Goal: Information Seeking & Learning: Learn about a topic

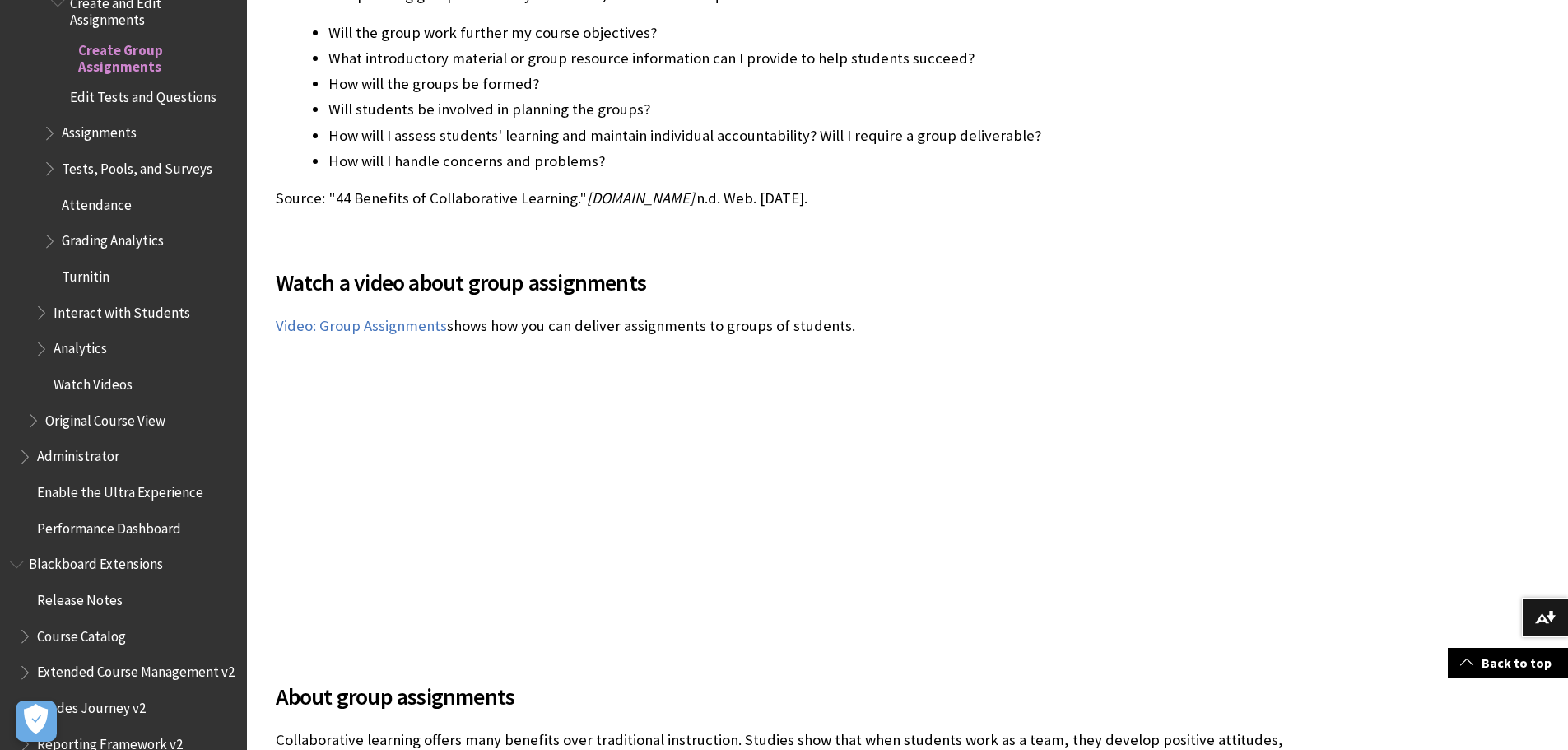
scroll to position [793, 0]
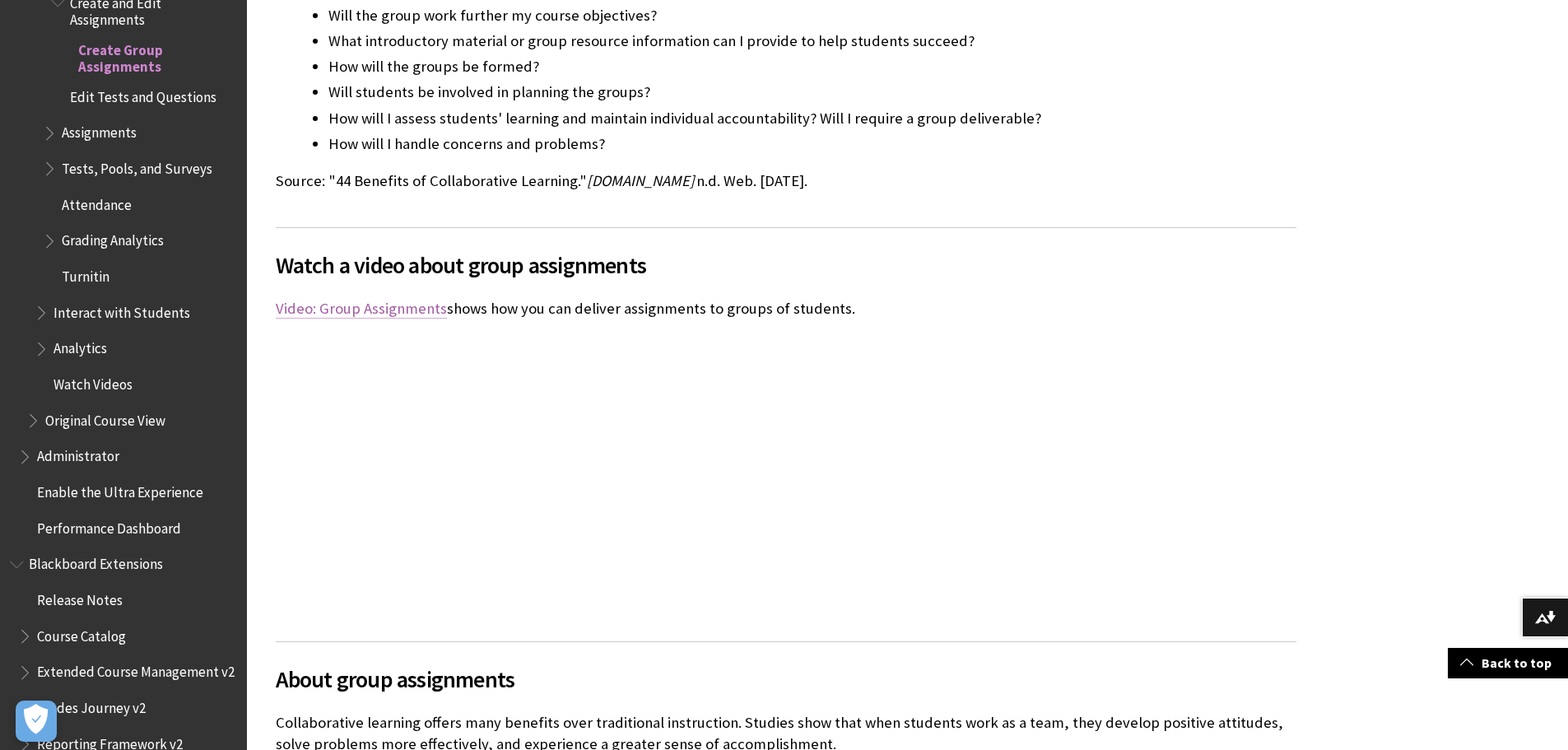
click at [344, 308] on link "Video: Group Assignments" at bounding box center [361, 309] width 171 height 20
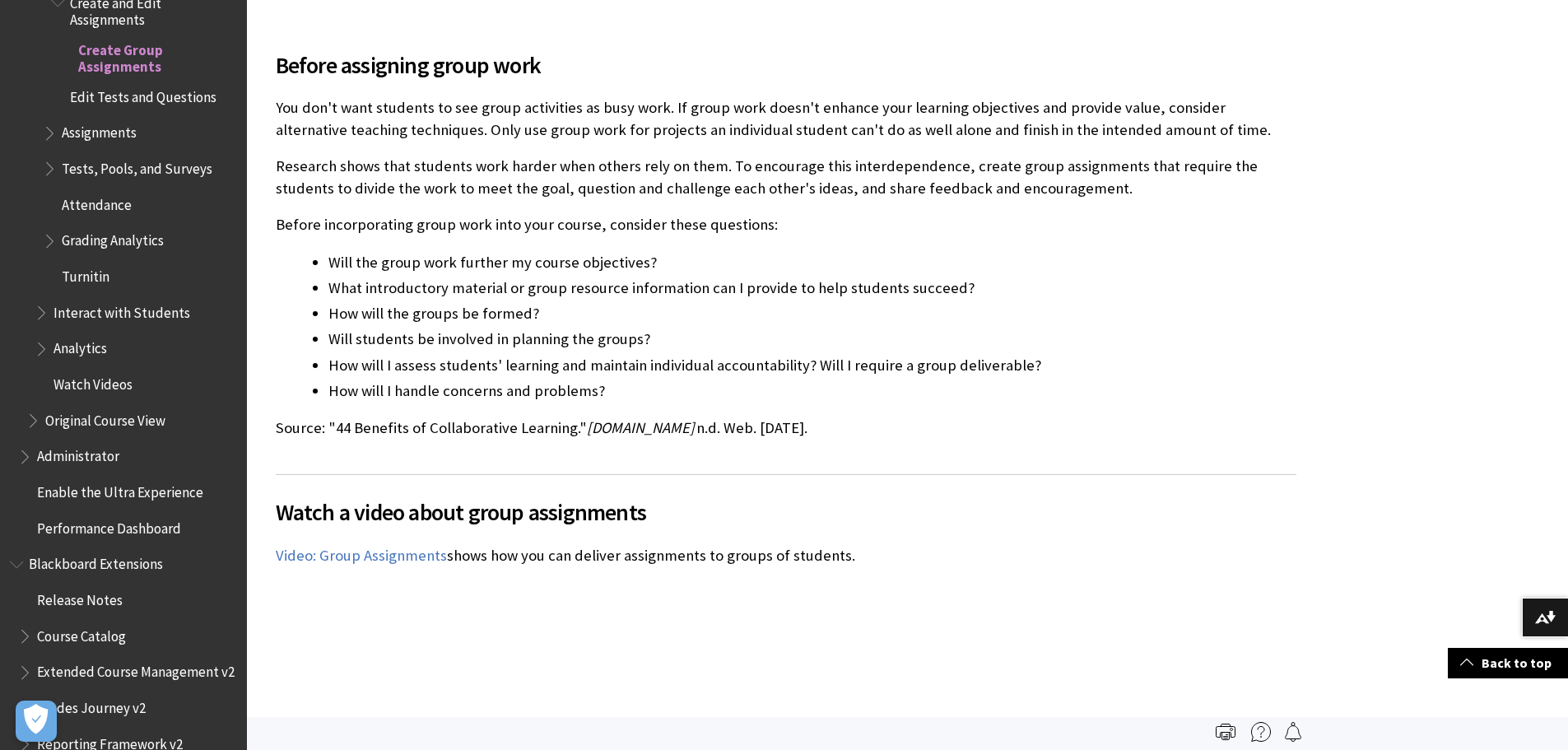
scroll to position [0, 0]
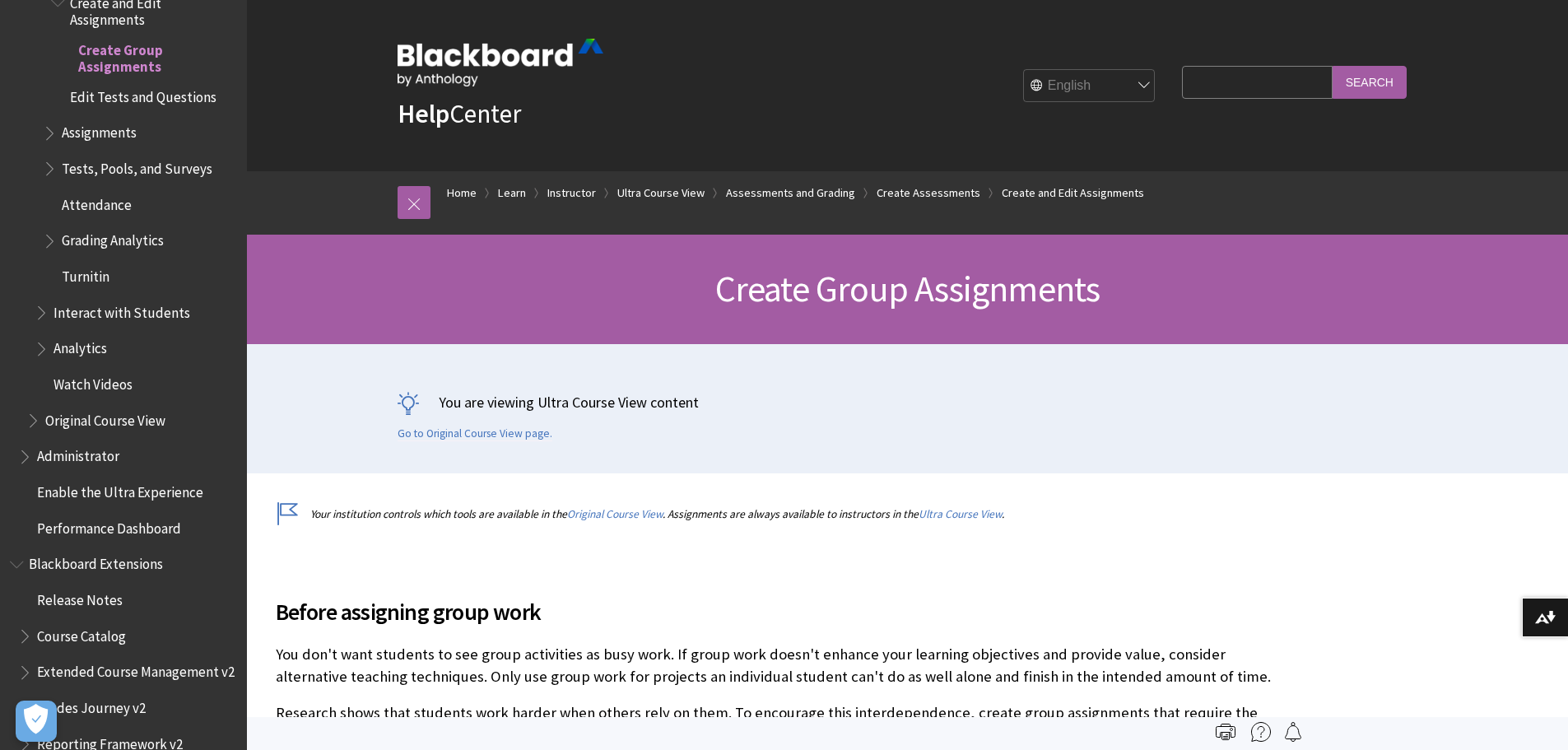
click at [96, 373] on span "Watch Videos" at bounding box center [93, 381] width 79 height 22
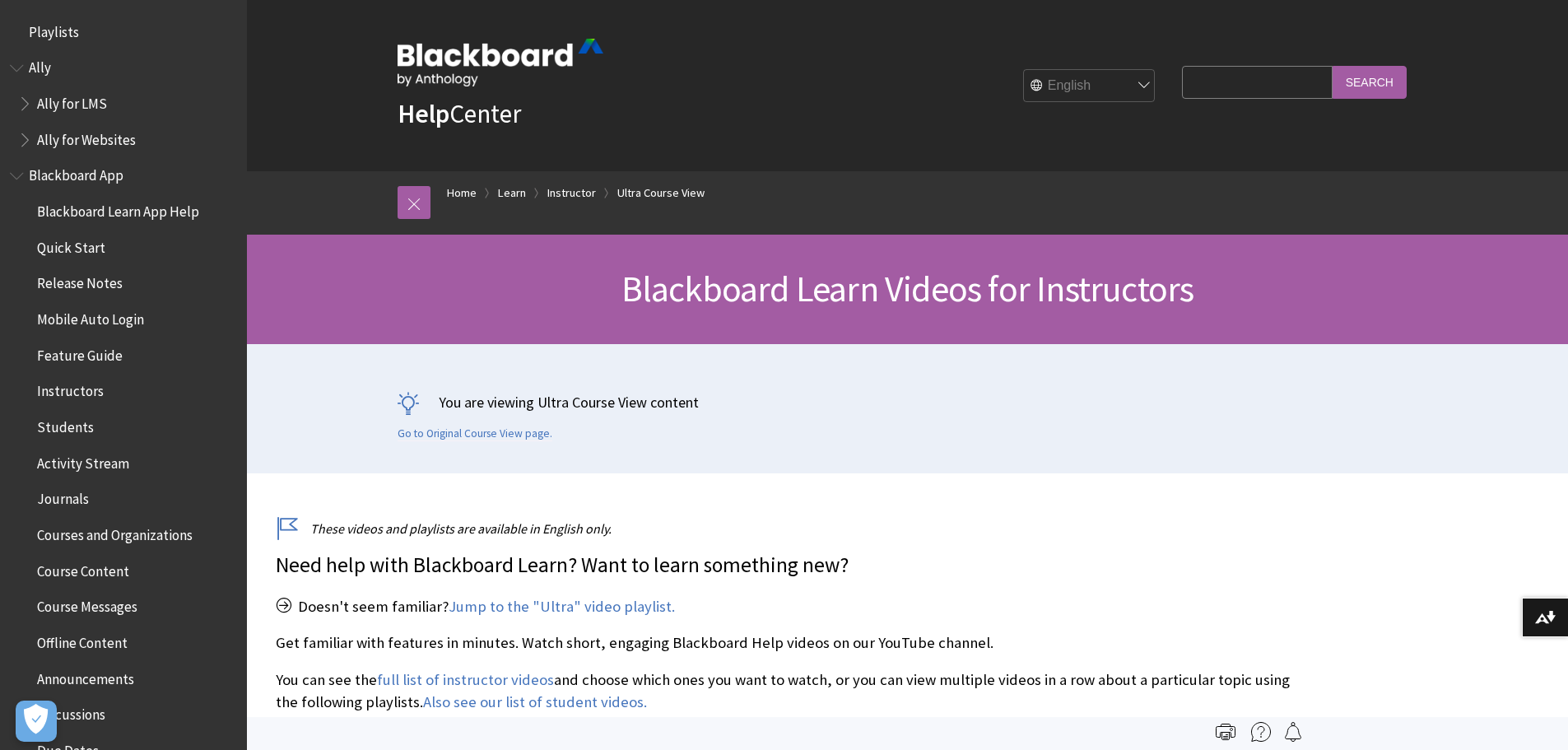
scroll to position [2387, 0]
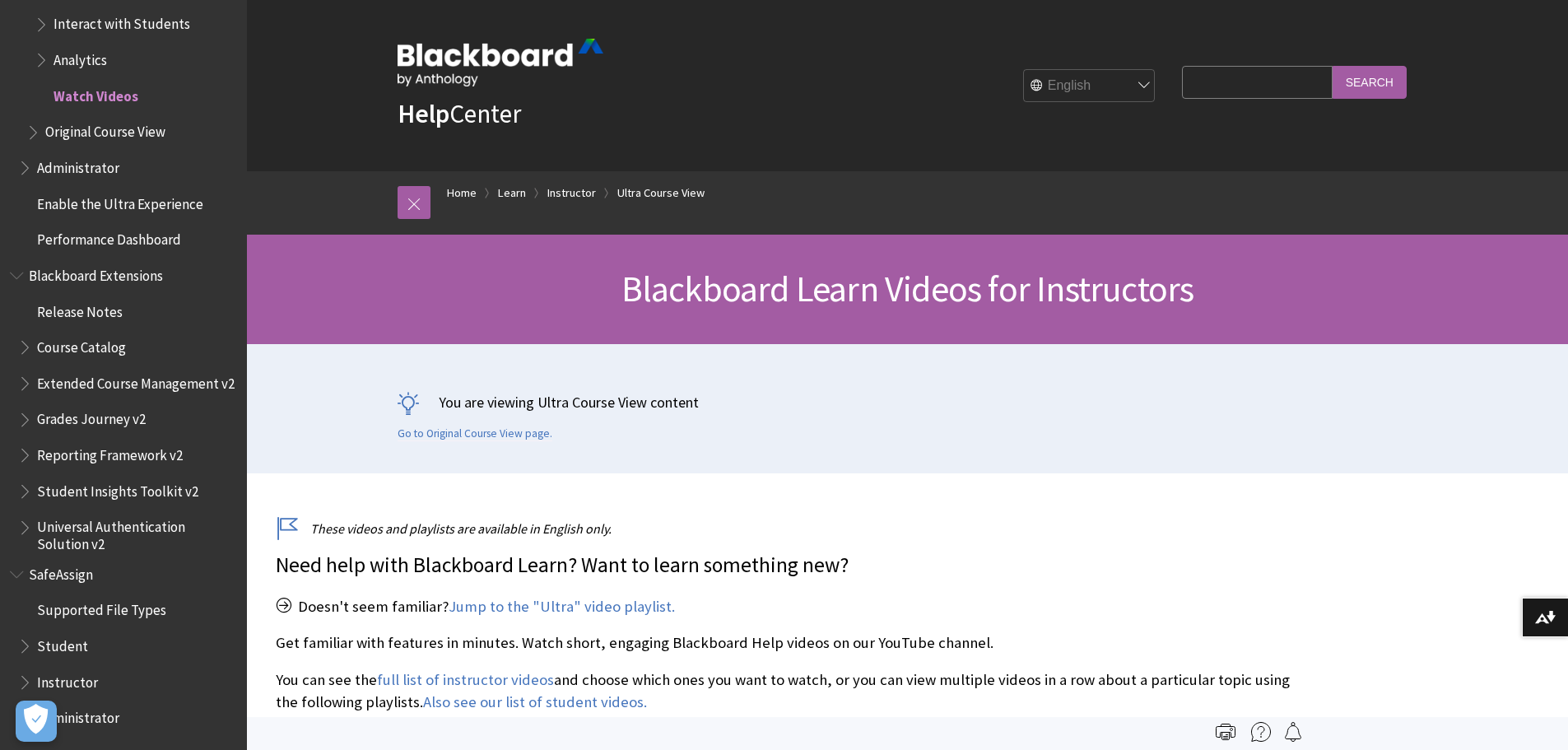
click at [1241, 79] on input "Search Query" at bounding box center [1256, 82] width 150 height 32
type input "recordintg a srudwnt presentation live"
click at [1332, 66] on input "Search" at bounding box center [1369, 82] width 74 height 32
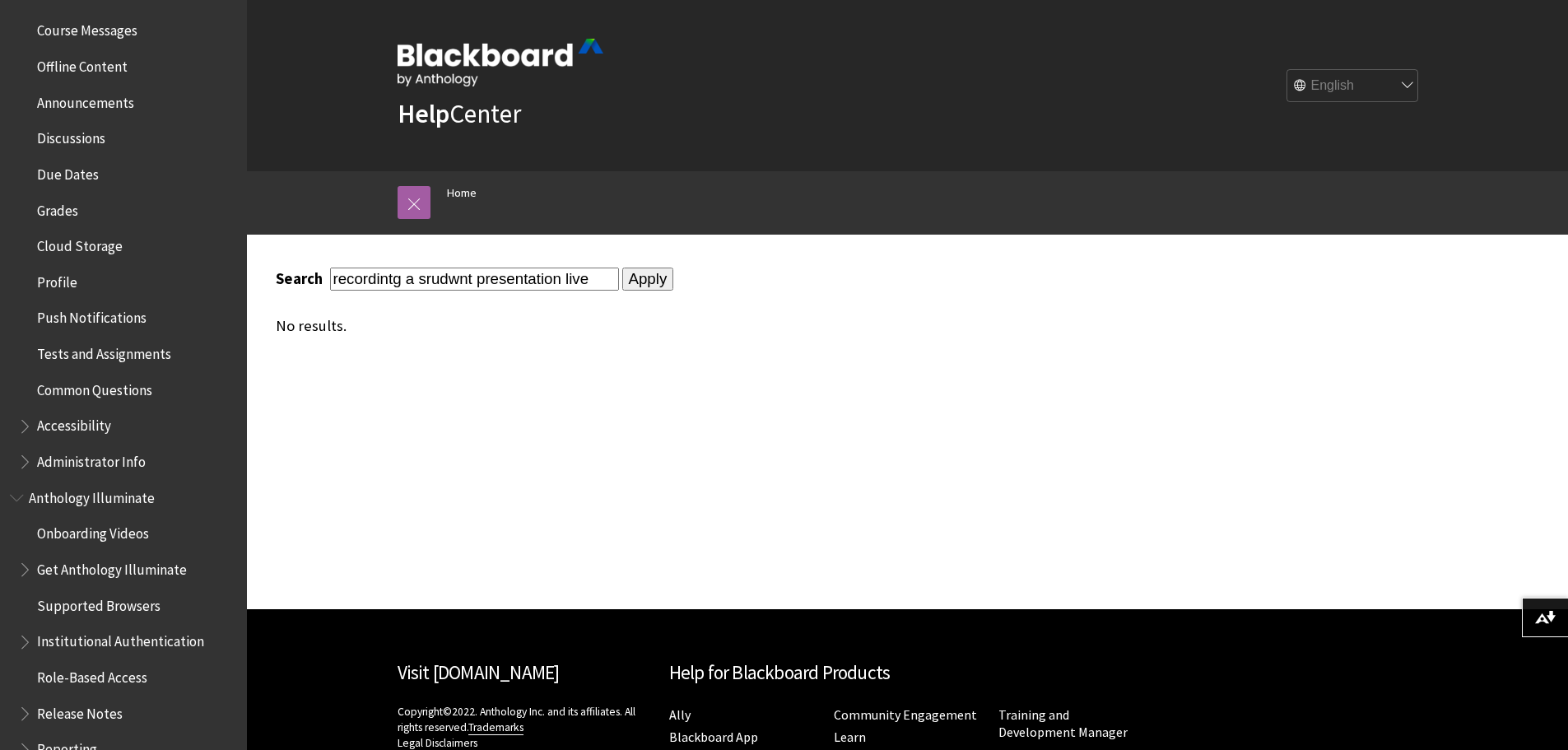
scroll to position [572, 0]
click at [116, 353] on span "Tests and Assignments" at bounding box center [104, 355] width 134 height 22
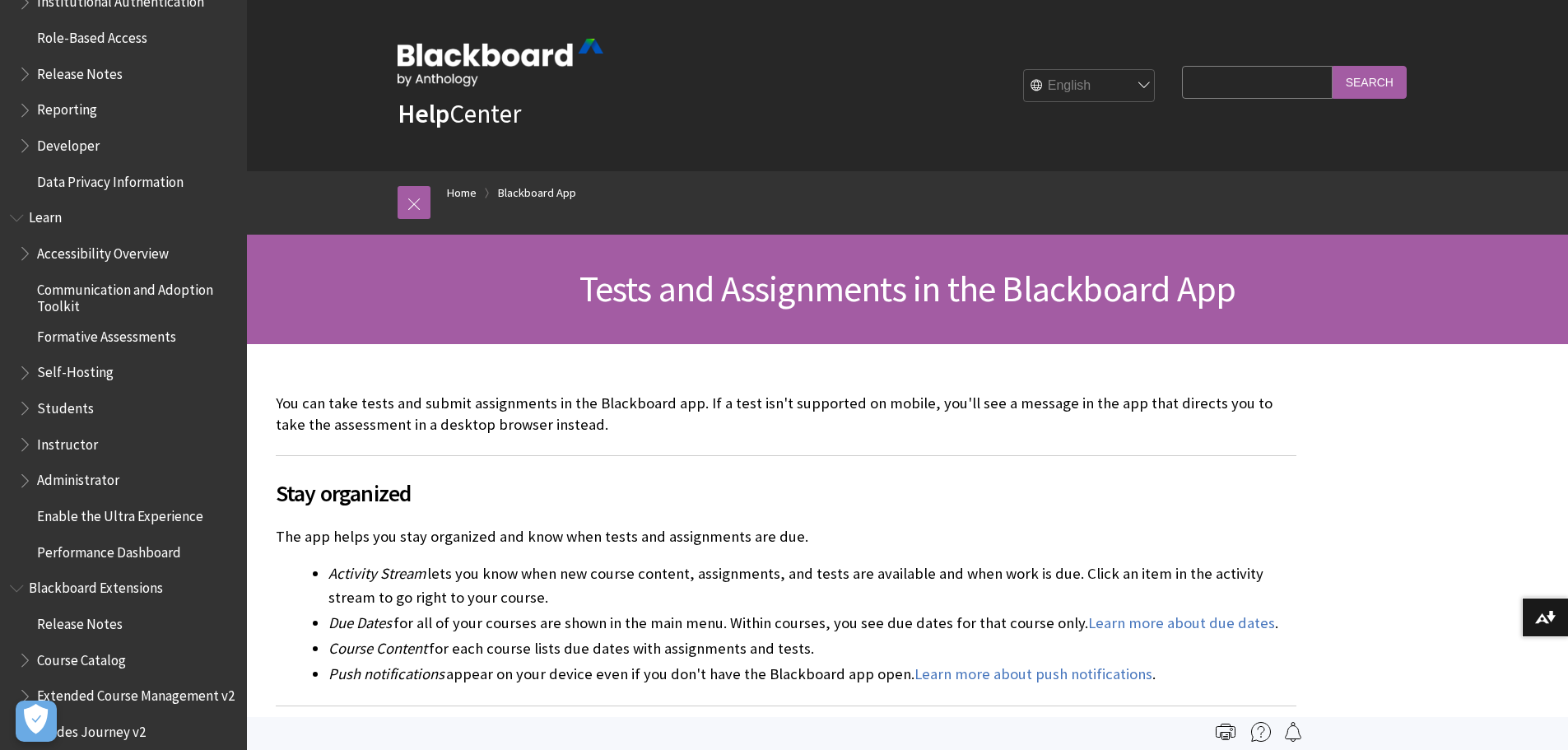
scroll to position [1218, 0]
click at [68, 330] on span "Formative Assessments" at bounding box center [106, 331] width 139 height 22
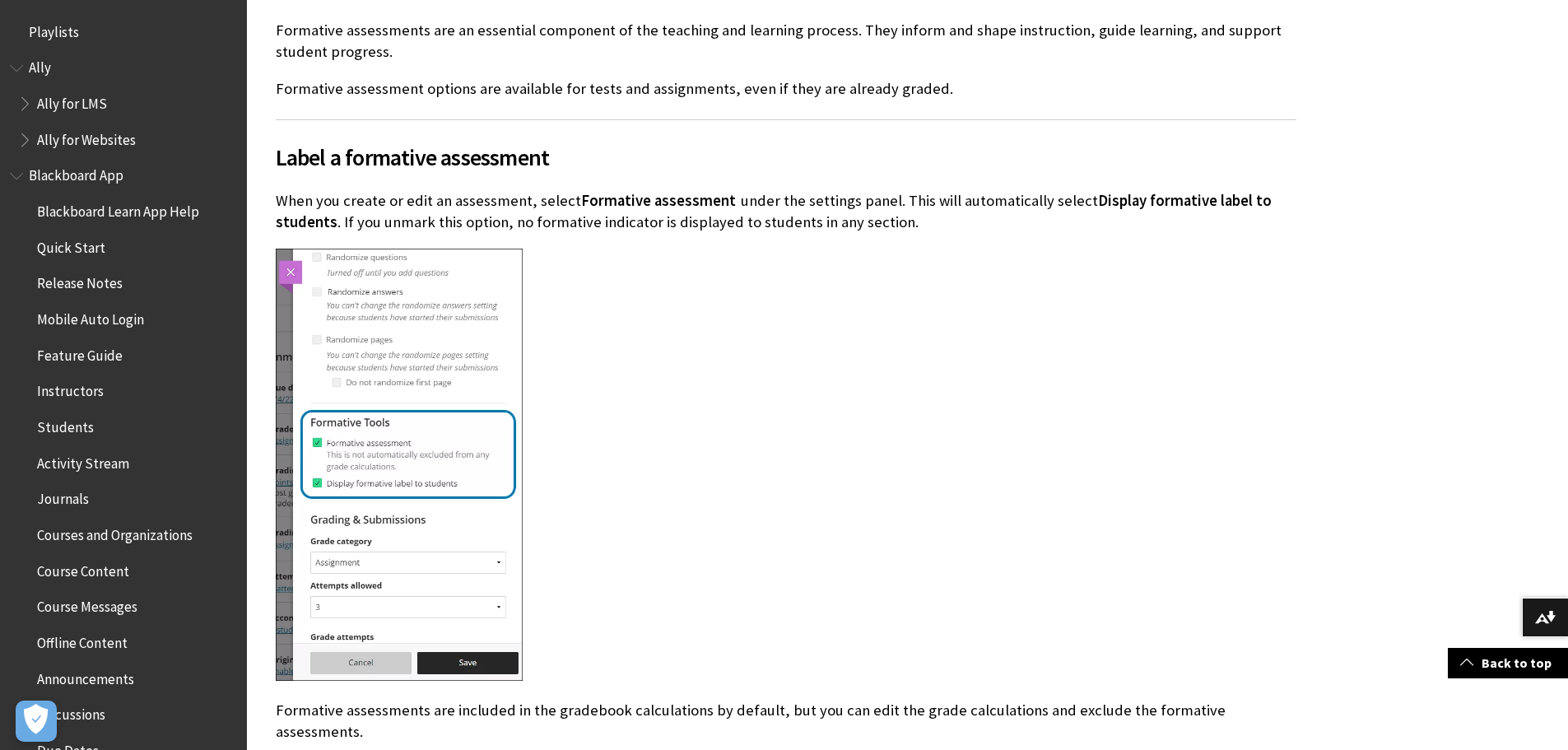
click at [68, 245] on span "Quick Start" at bounding box center [71, 245] width 68 height 22
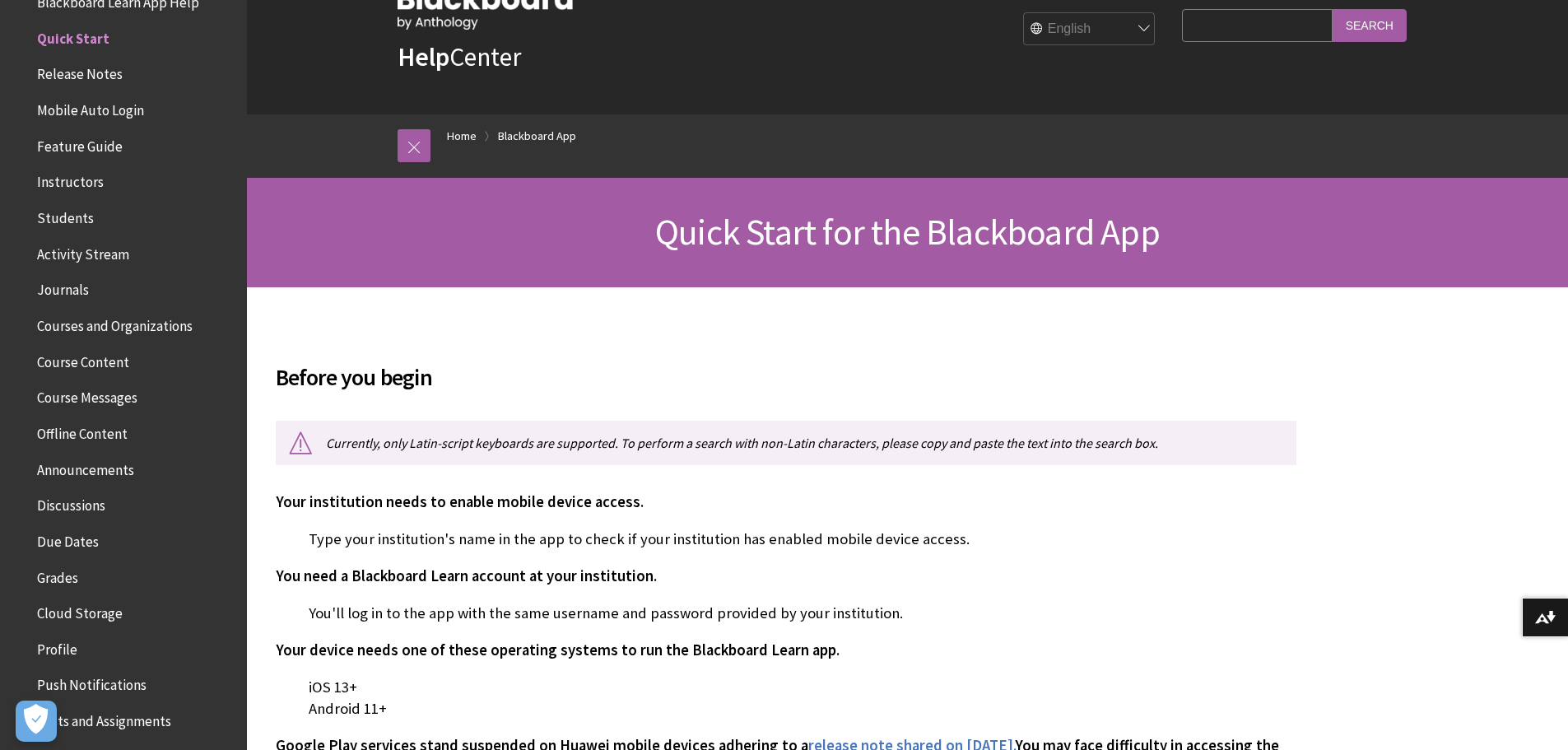
scroll to position [82, 0]
